Goal: Task Accomplishment & Management: Use online tool/utility

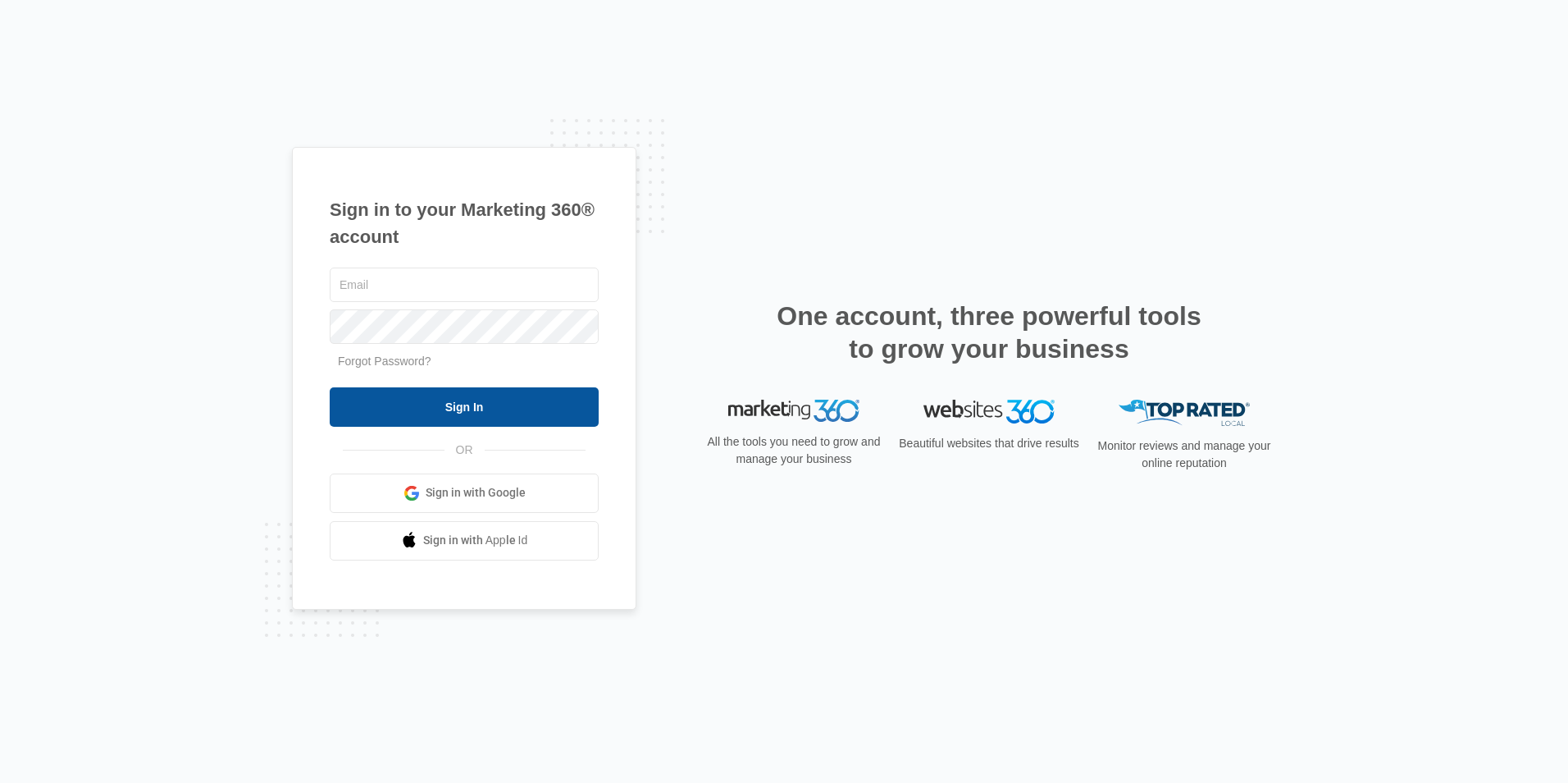
type input "richy777@hushmail.com"
click at [465, 409] on input "Sign In" at bounding box center [464, 406] width 269 height 39
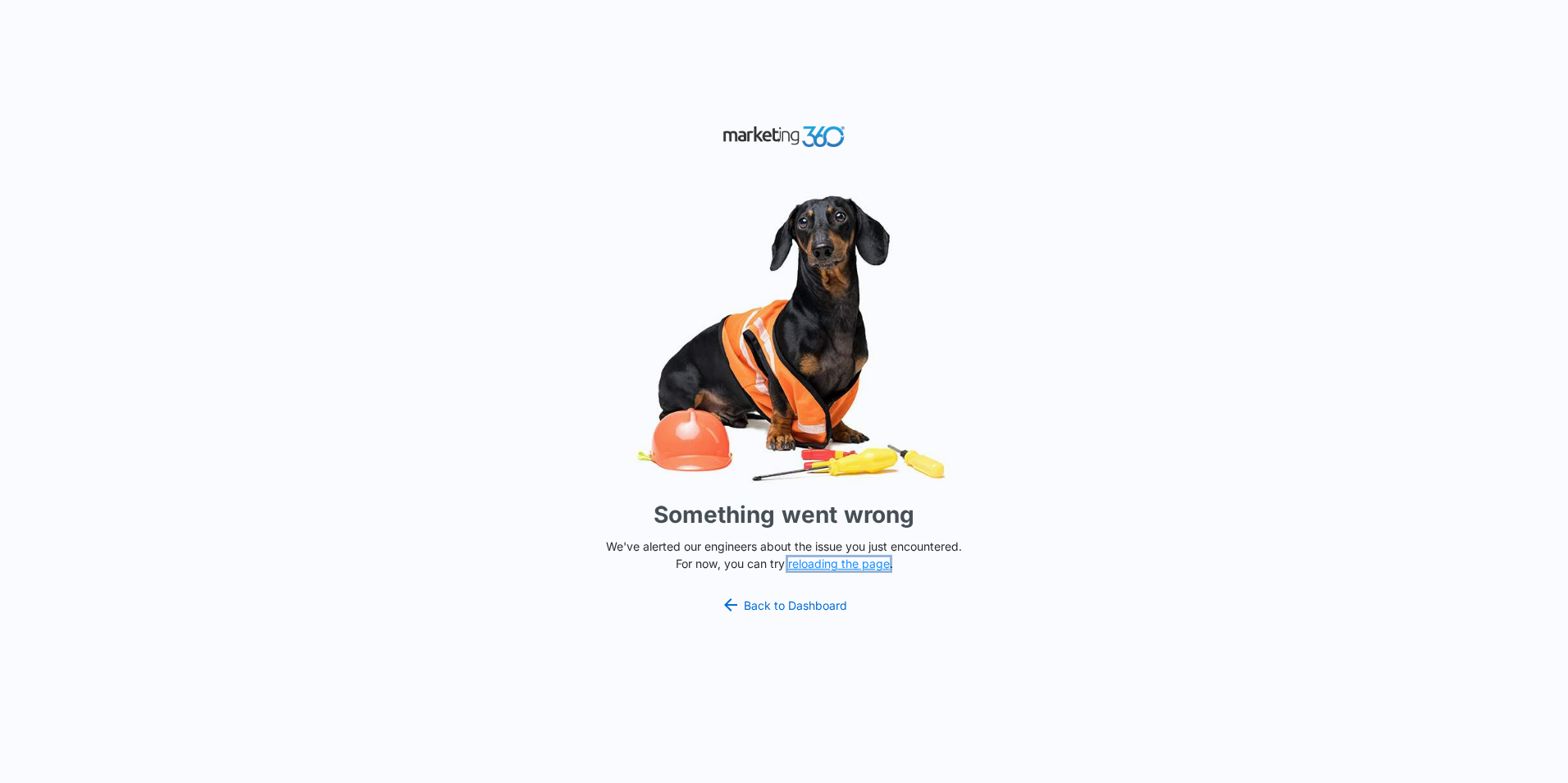
click at [834, 561] on button "reloading the page" at bounding box center [839, 564] width 102 height 13
click at [417, 487] on div "Something went wrong We've alerted our engineers about the issue you just encou…" at bounding box center [784, 391] width 1568 height 783
